Goal: Task Accomplishment & Management: Use online tool/utility

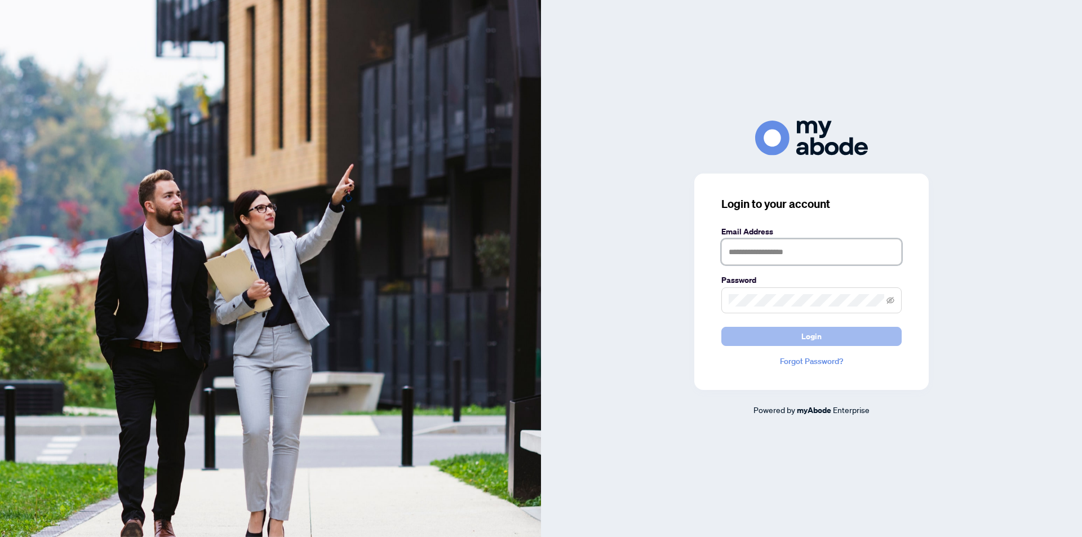
type input "**********"
click at [787, 334] on button "Login" at bounding box center [811, 336] width 180 height 19
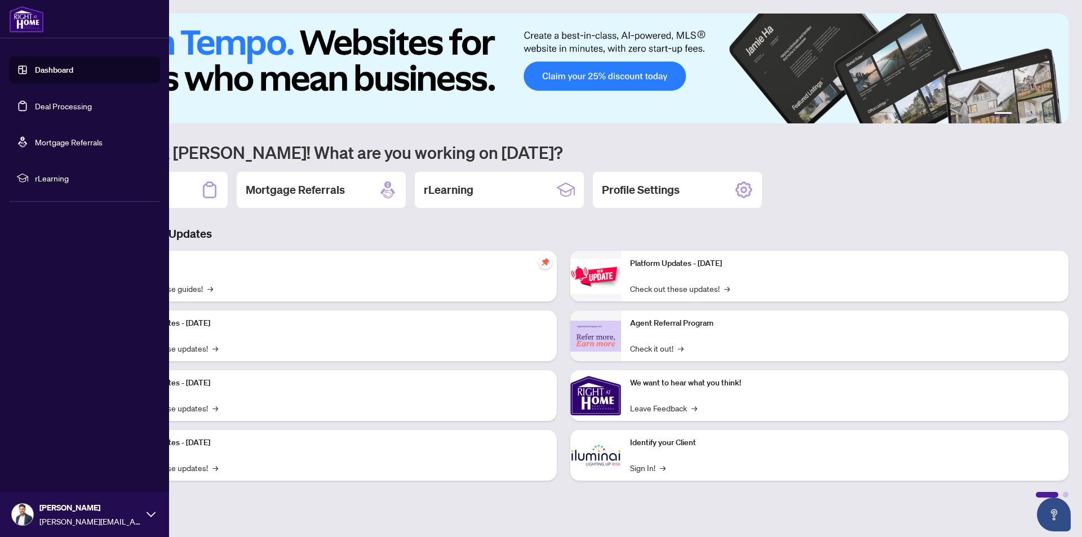
click at [60, 109] on link "Deal Processing" at bounding box center [63, 106] width 57 height 10
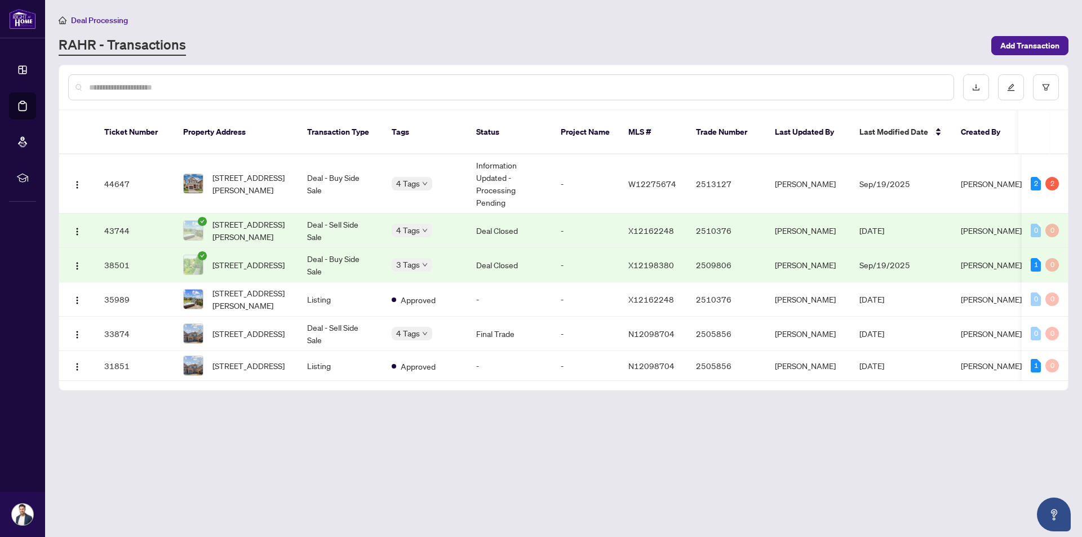
click at [352, 214] on td "Deal - Sell Side Sale" at bounding box center [340, 231] width 85 height 34
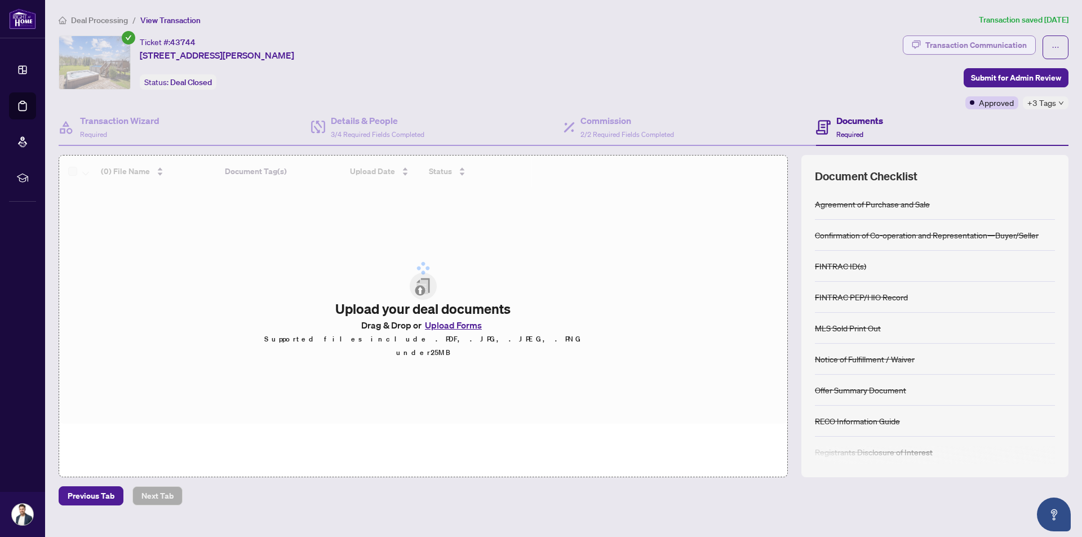
click at [990, 39] on div "Transaction Communication" at bounding box center [975, 45] width 101 height 18
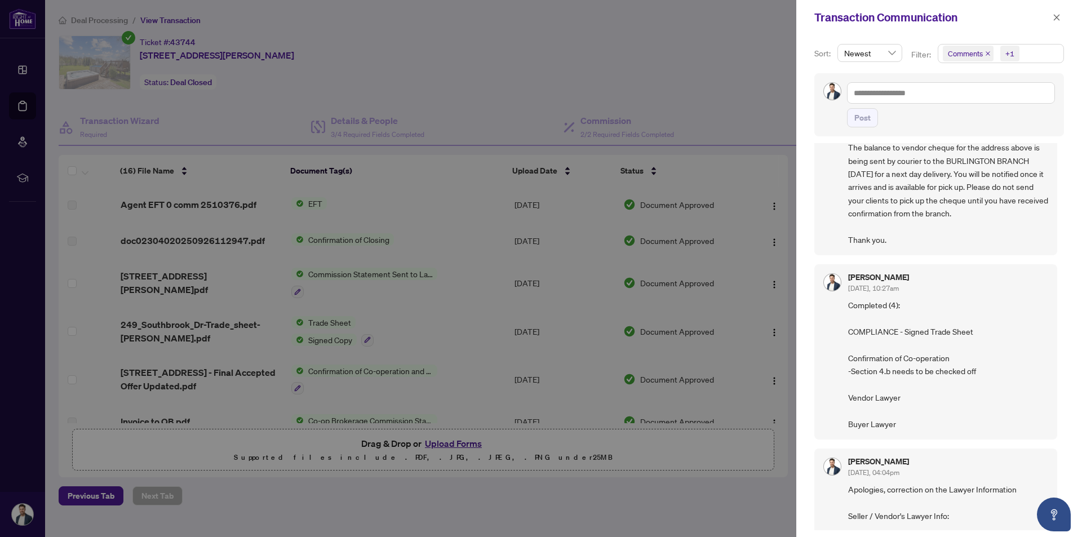
scroll to position [75, 0]
